Goal: Book appointment/travel/reservation

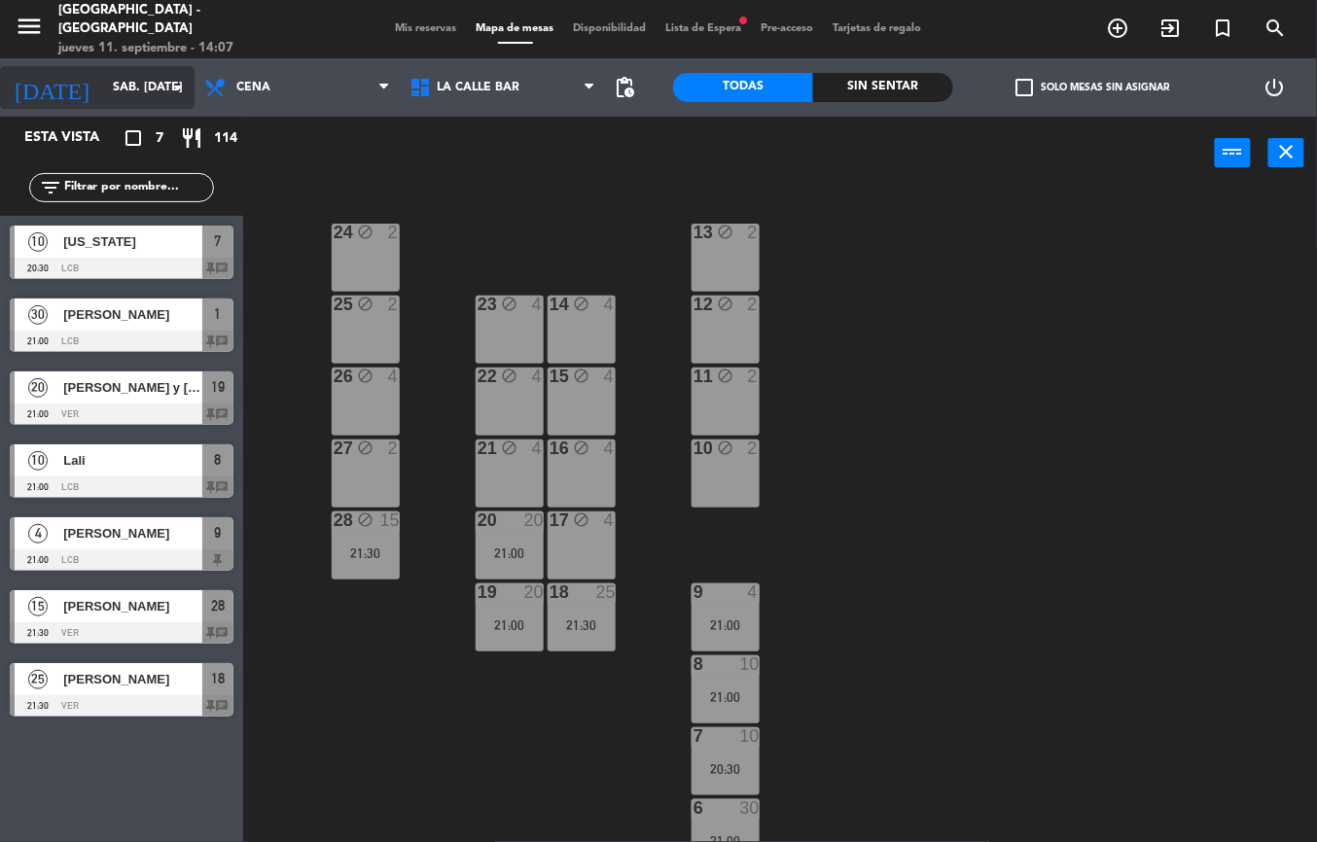
click at [111, 101] on input "sáb. [DATE]" at bounding box center [185, 87] width 164 height 33
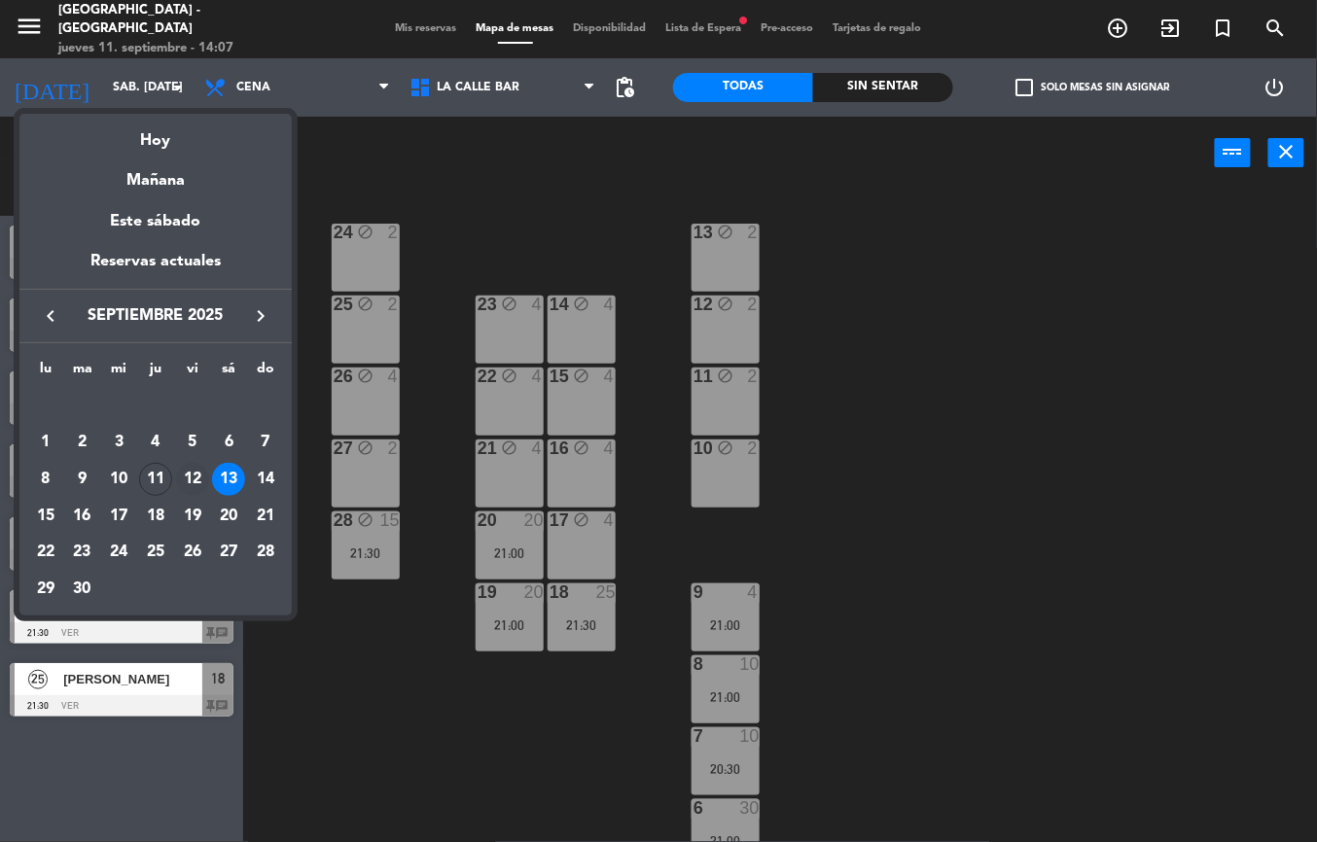
click at [193, 477] on div "12" at bounding box center [192, 479] width 33 height 33
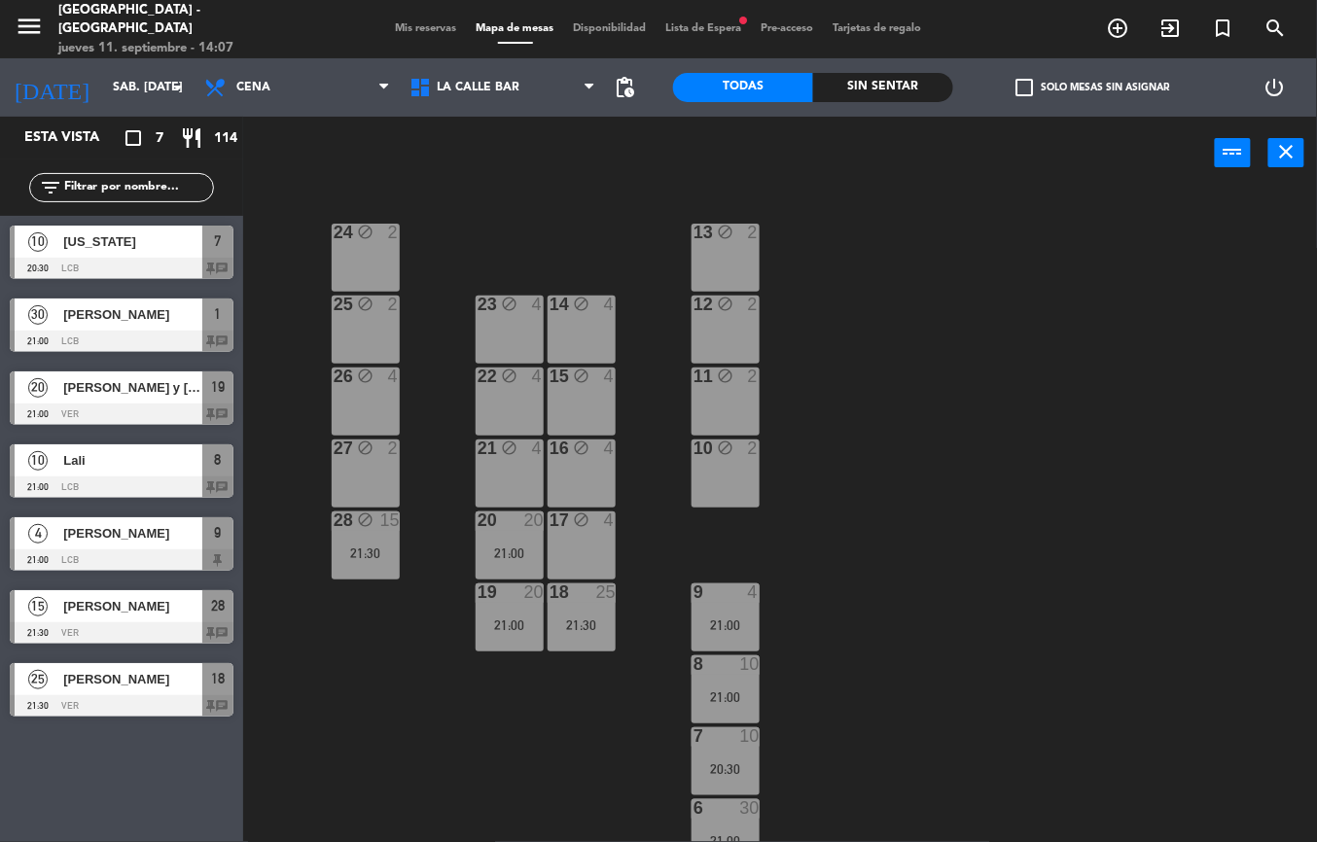
type input "vie. [DATE]"
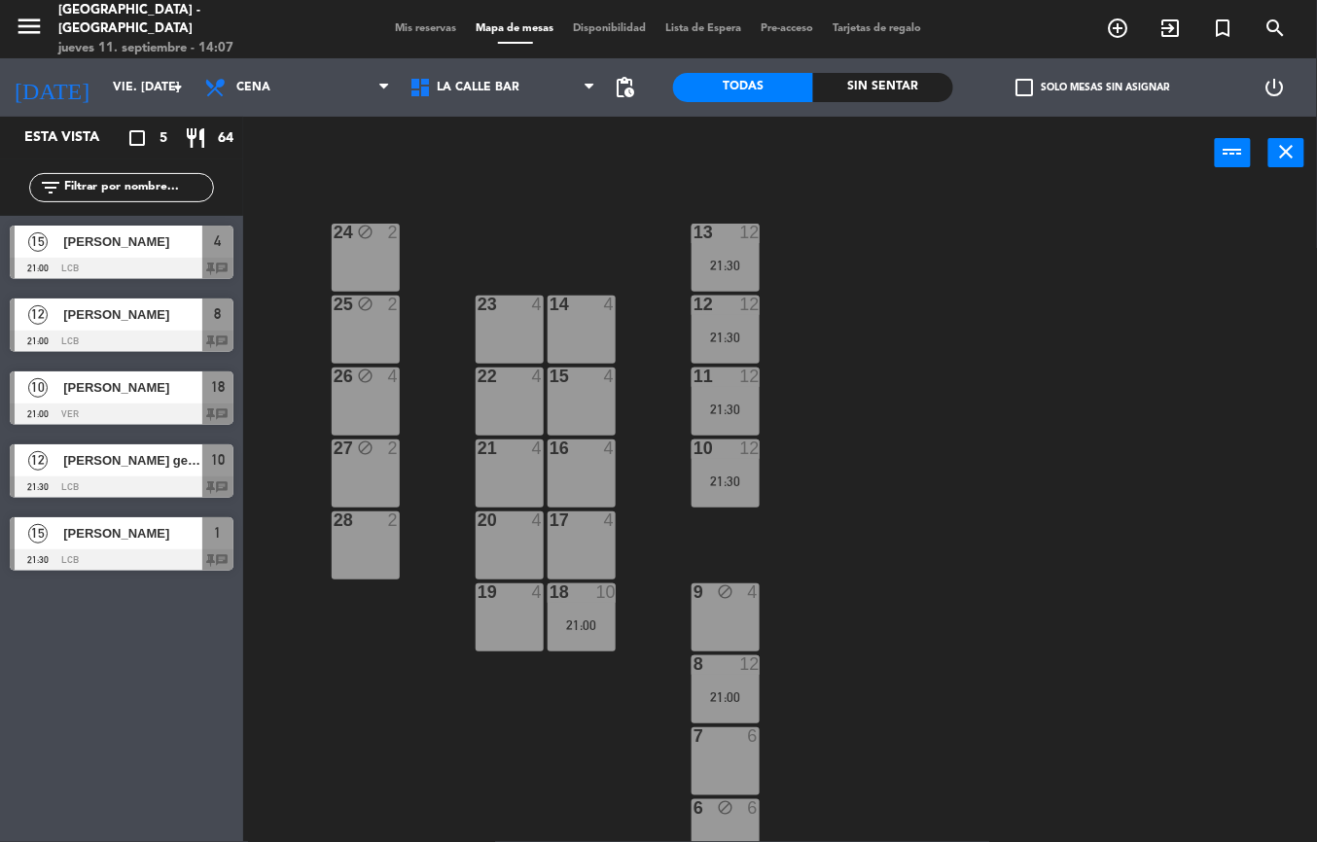
click at [123, 477] on div at bounding box center [122, 487] width 224 height 21
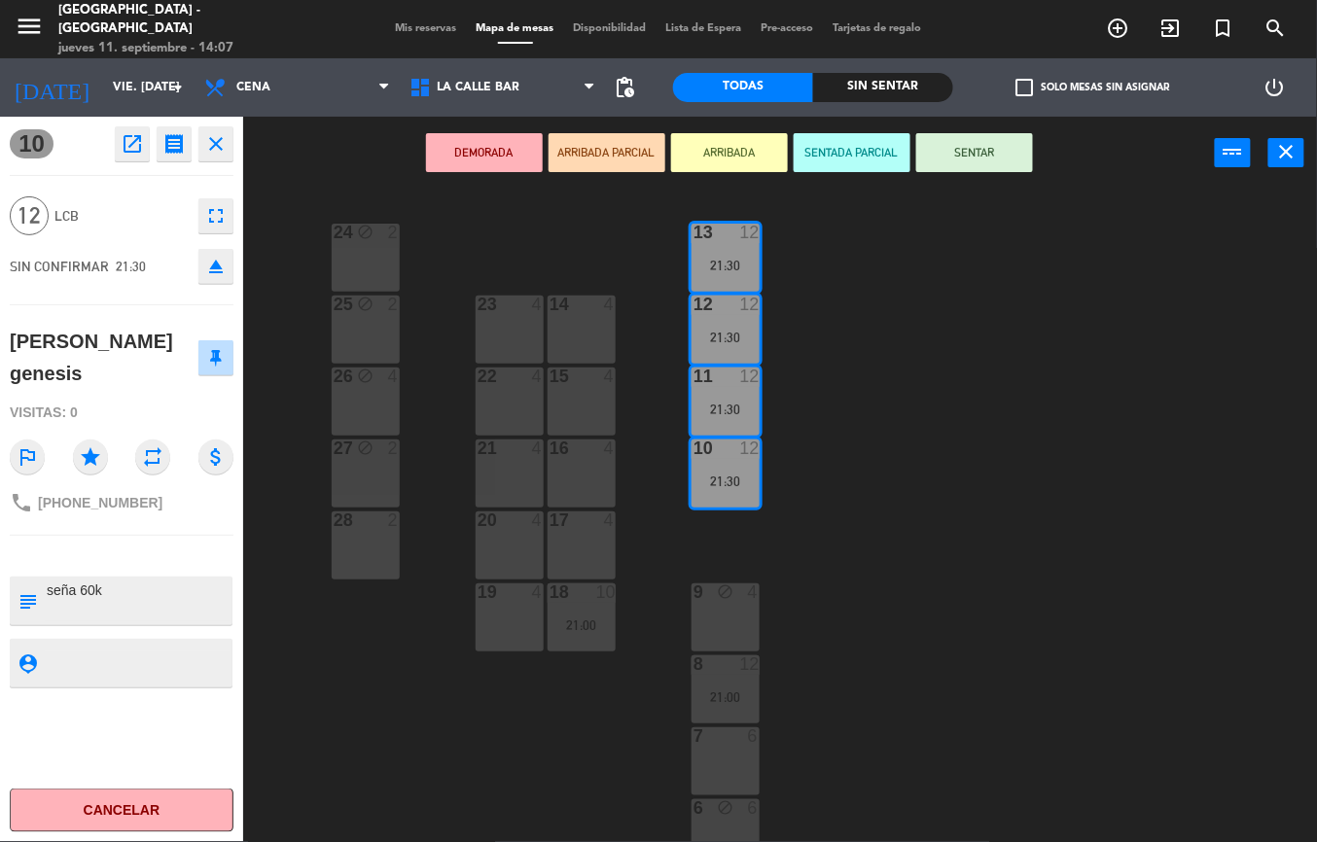
click at [224, 222] on icon "fullscreen" at bounding box center [215, 215] width 23 height 23
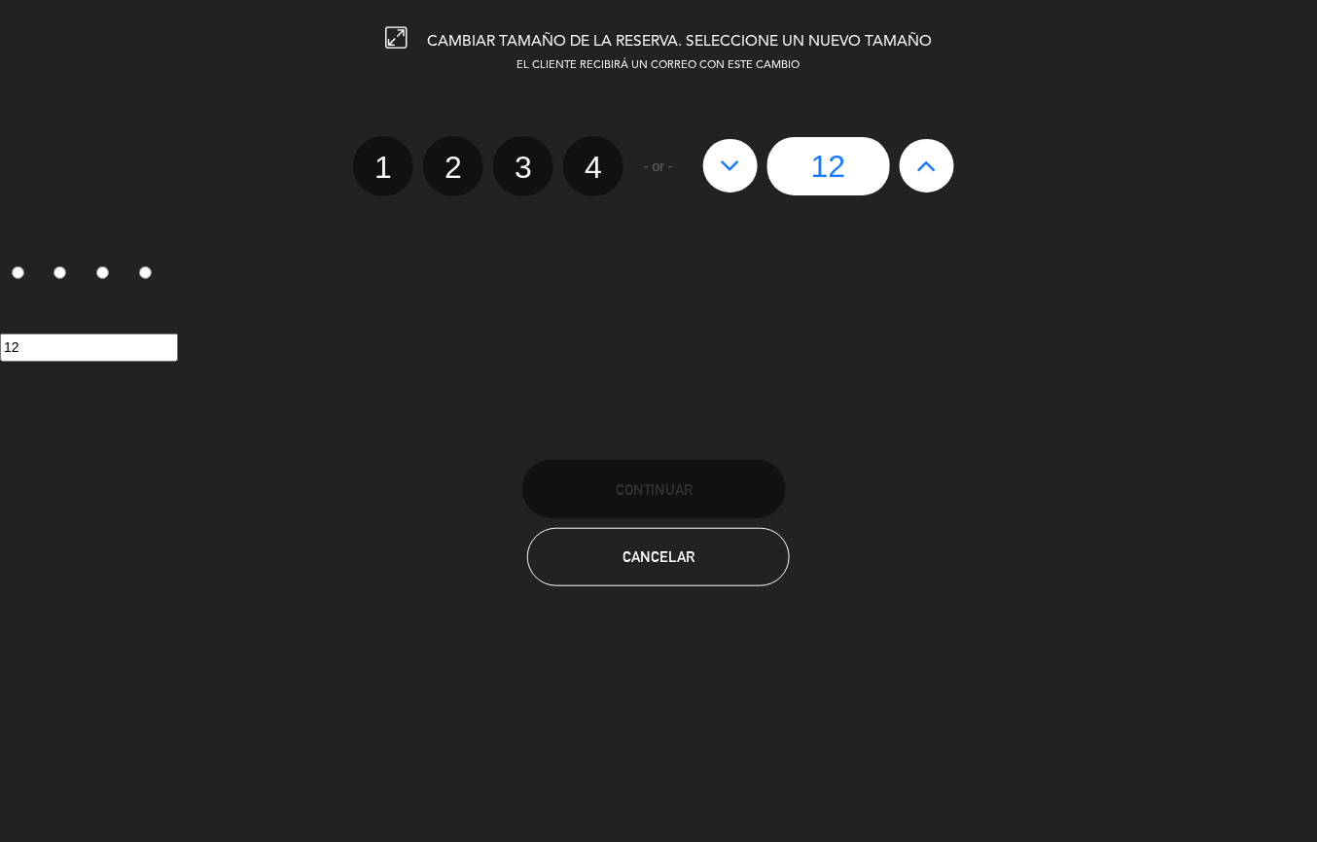
click at [927, 169] on icon at bounding box center [926, 165] width 20 height 31
type input "13"
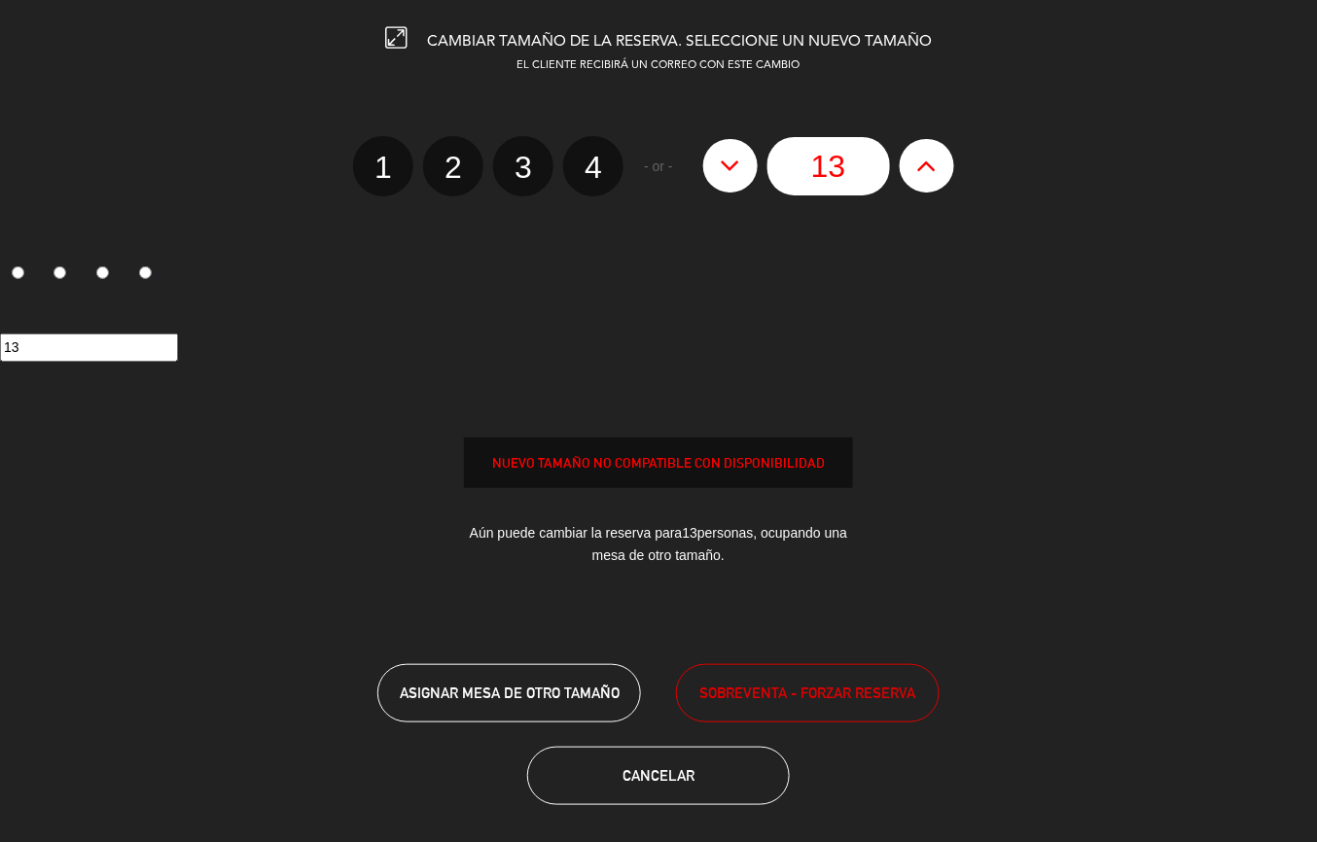
click at [928, 171] on icon at bounding box center [926, 165] width 20 height 31
type input "14"
click at [930, 171] on icon at bounding box center [926, 165] width 20 height 31
type input "15"
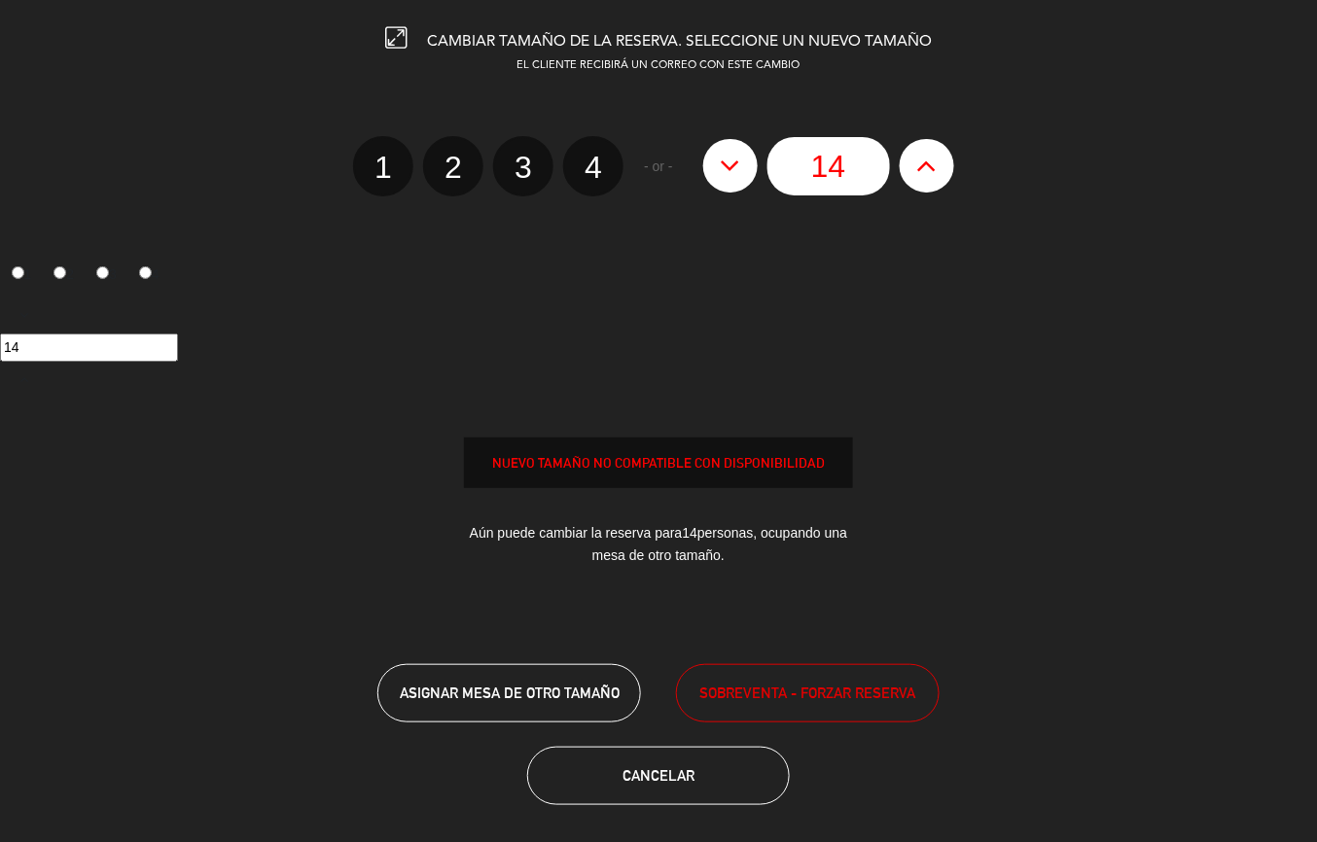
type input "15"
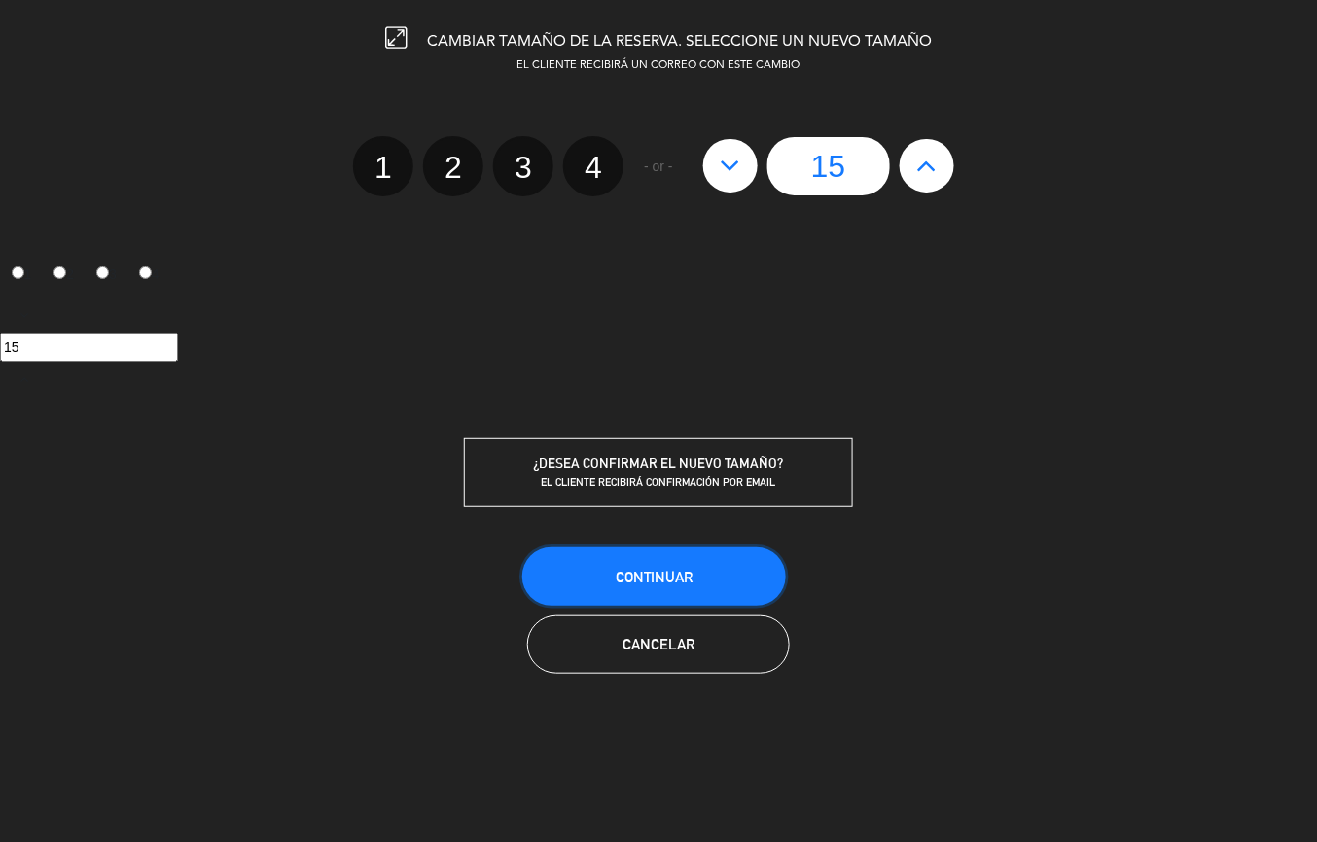
click at [686, 560] on button "Continuar" at bounding box center [654, 577] width 264 height 58
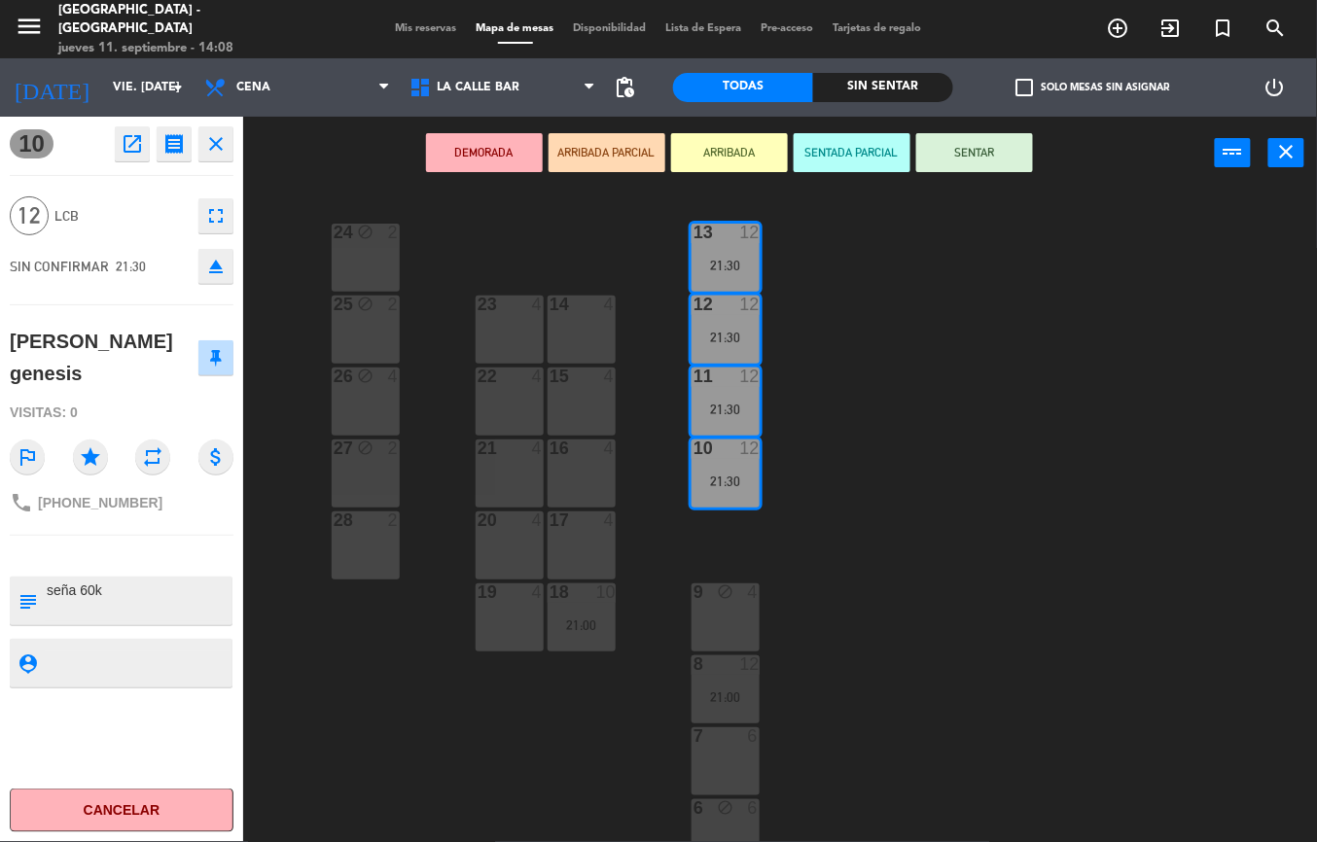
click at [89, 581] on textarea at bounding box center [138, 601] width 186 height 41
click at [97, 581] on textarea at bounding box center [138, 601] width 186 height 41
type textarea "seña 75k"
click at [146, 604] on div "10 open_in_new receipt 9:30 PM vie., [DATE] personas [PERSON_NAME] genesis Mesa…" at bounding box center [121, 480] width 243 height 726
click at [947, 547] on div "24 block 2 13 2 23 4 14 4 25 block 2 12 2 15 4 22 4 26 block 4 11 2 16 4 27 blo…" at bounding box center [787, 516] width 1060 height 653
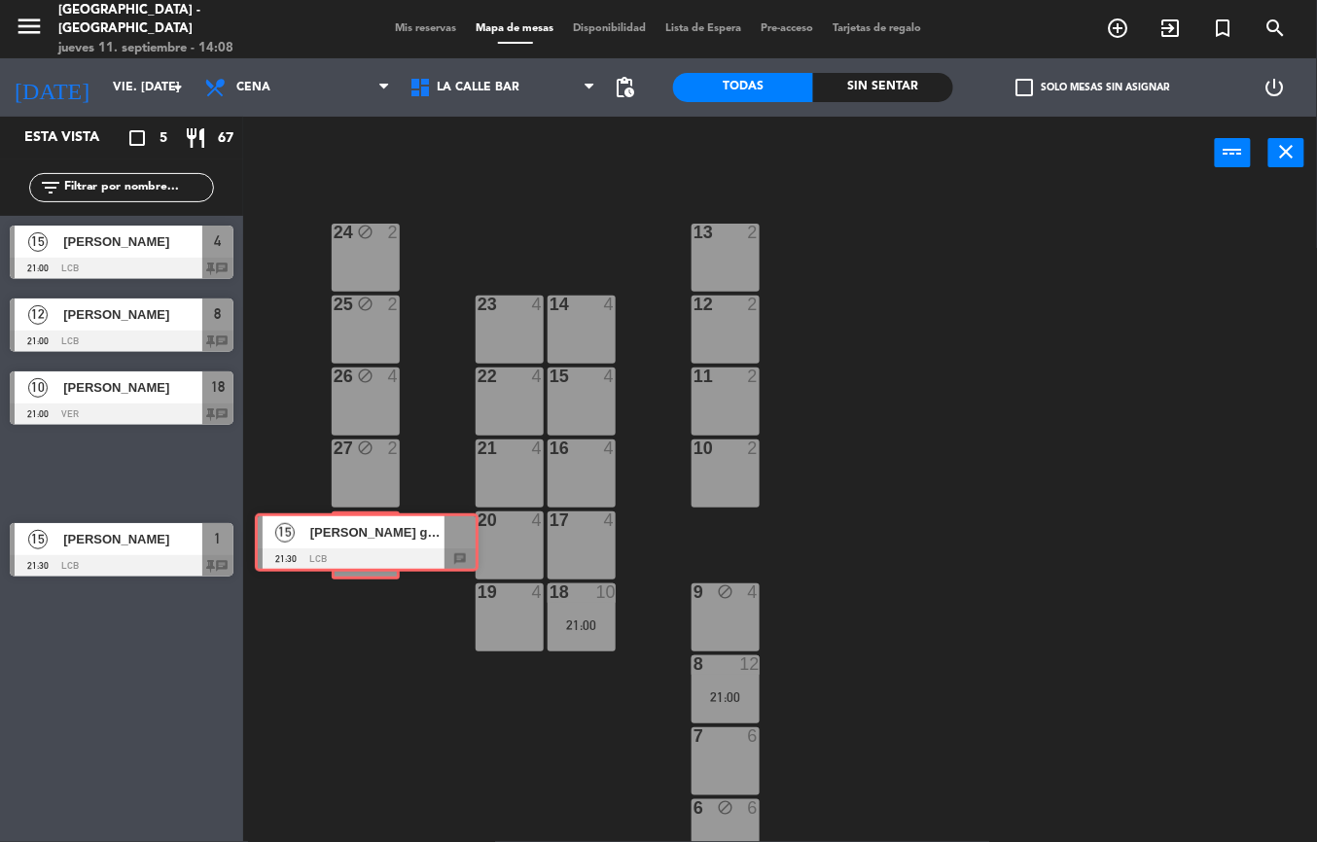
drag, startPoint x: 122, startPoint y: 477, endPoint x: 367, endPoint y: 546, distance: 254.7
click at [367, 546] on div "Esta vista crop_square 5 restaurant 67 filter_list 15 [PERSON_NAME] 21:00 LCB 4…" at bounding box center [658, 480] width 1317 height 726
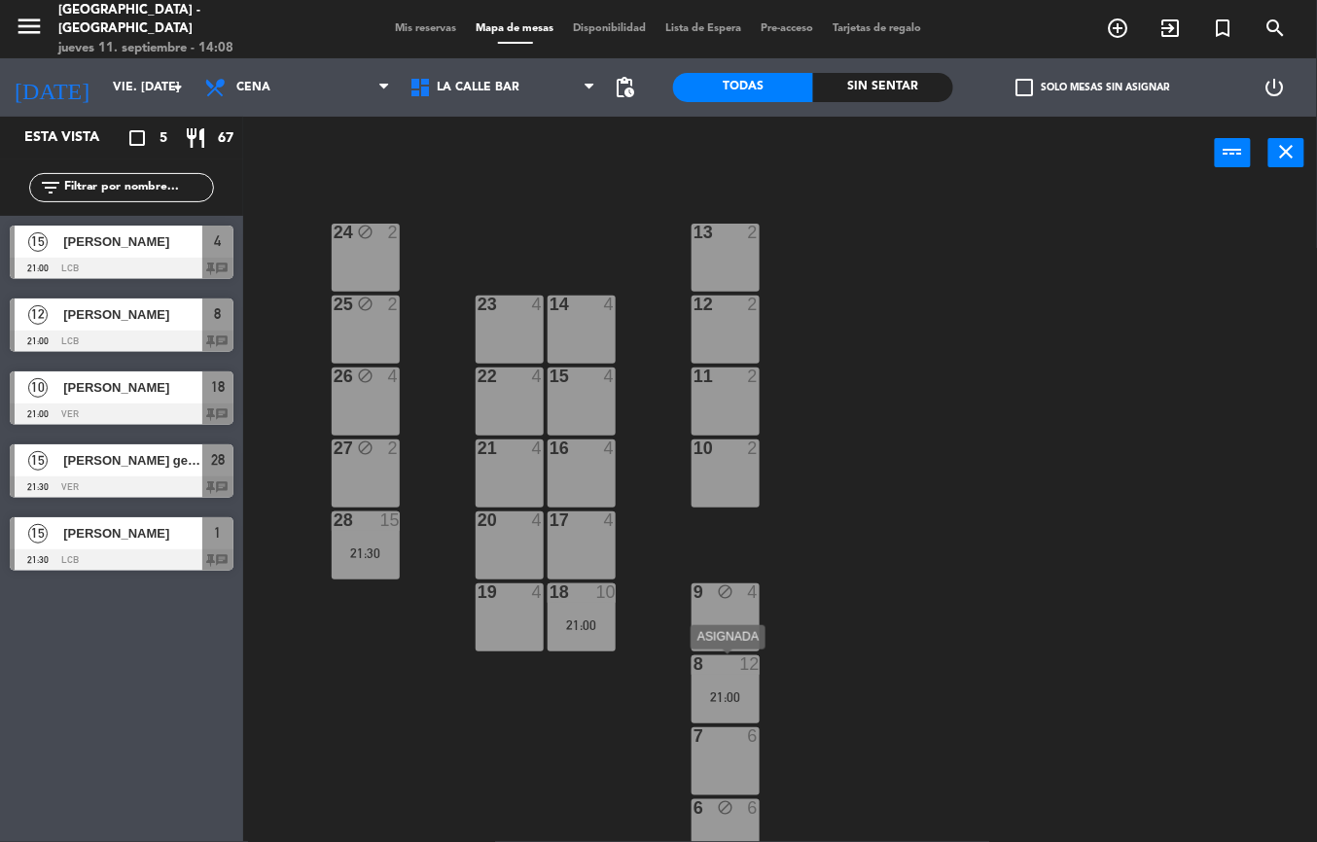
click at [728, 677] on div "8 12 21:00" at bounding box center [726, 690] width 68 height 68
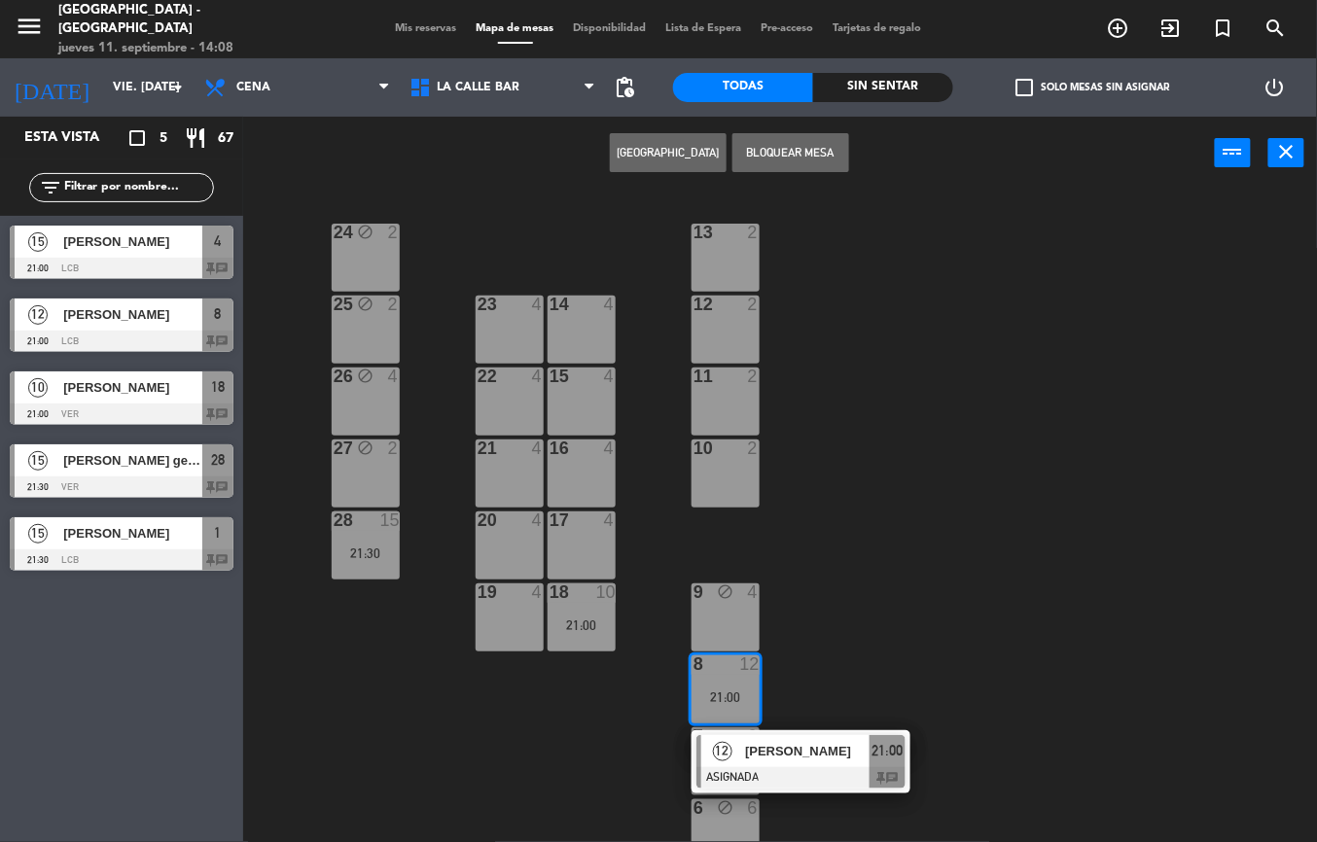
click at [846, 620] on div "24 block 2 13 2 23 4 14 4 25 block 2 12 2 15 4 22 4 26 block 4 11 2 16 4 27 blo…" at bounding box center [787, 516] width 1060 height 653
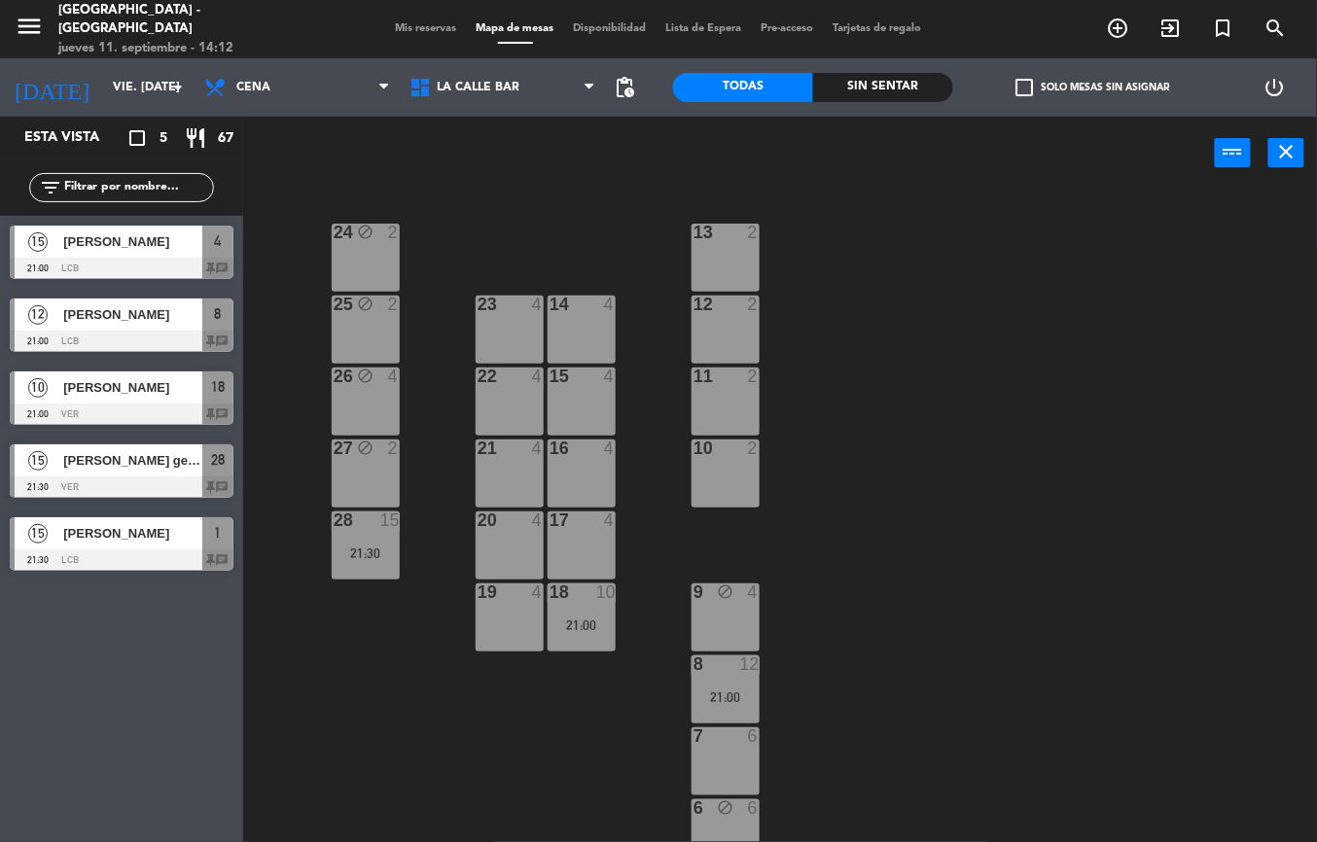
click at [138, 477] on div at bounding box center [122, 487] width 224 height 21
